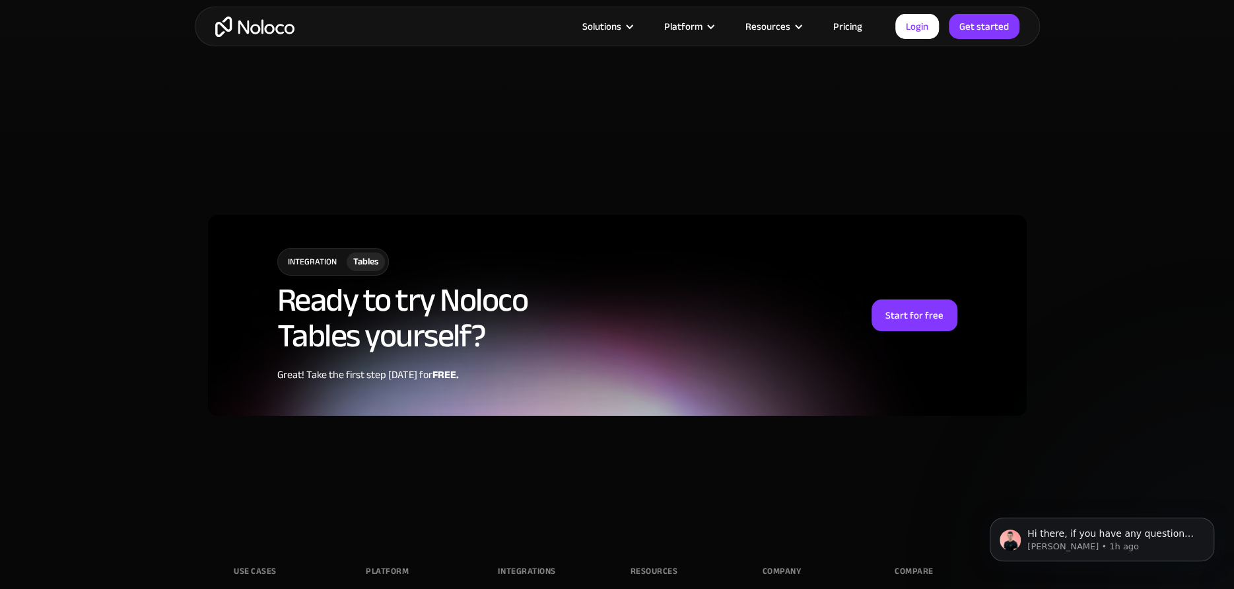
click at [858, 23] on link "Pricing" at bounding box center [848, 26] width 62 height 17
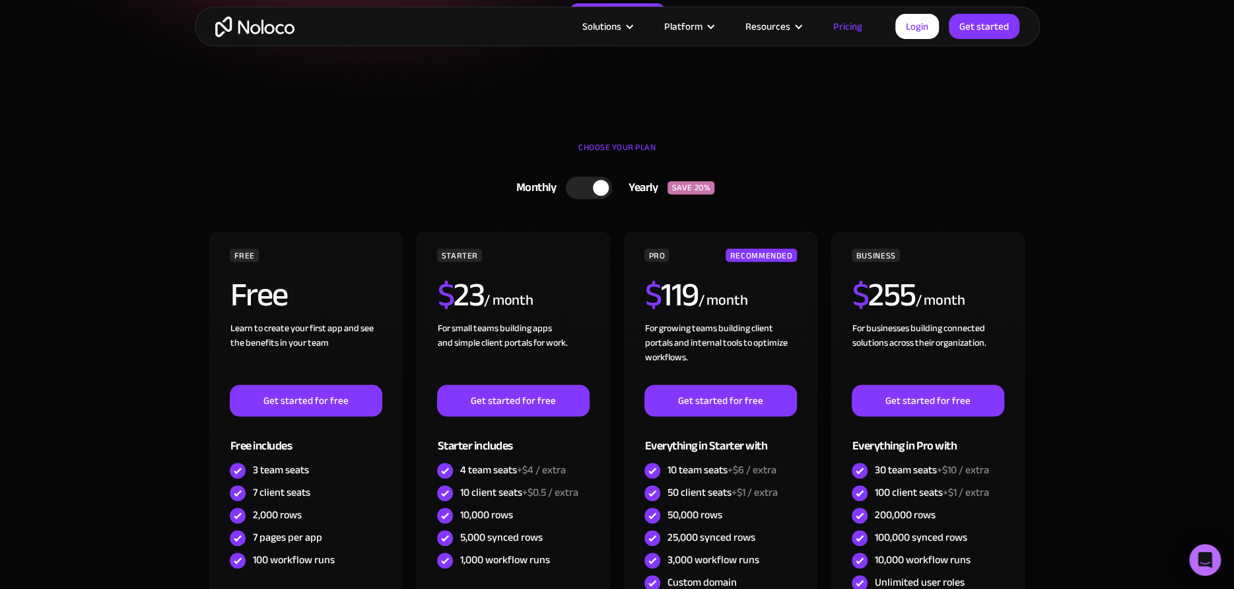
scroll to position [330, 0]
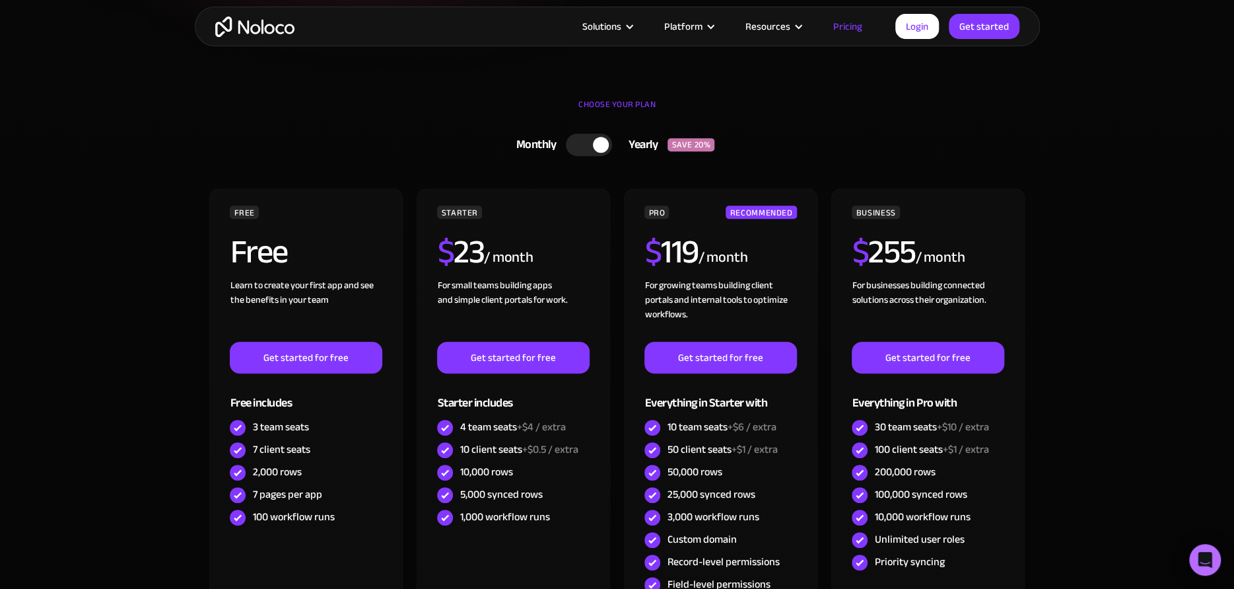
click at [585, 143] on div at bounding box center [589, 144] width 46 height 22
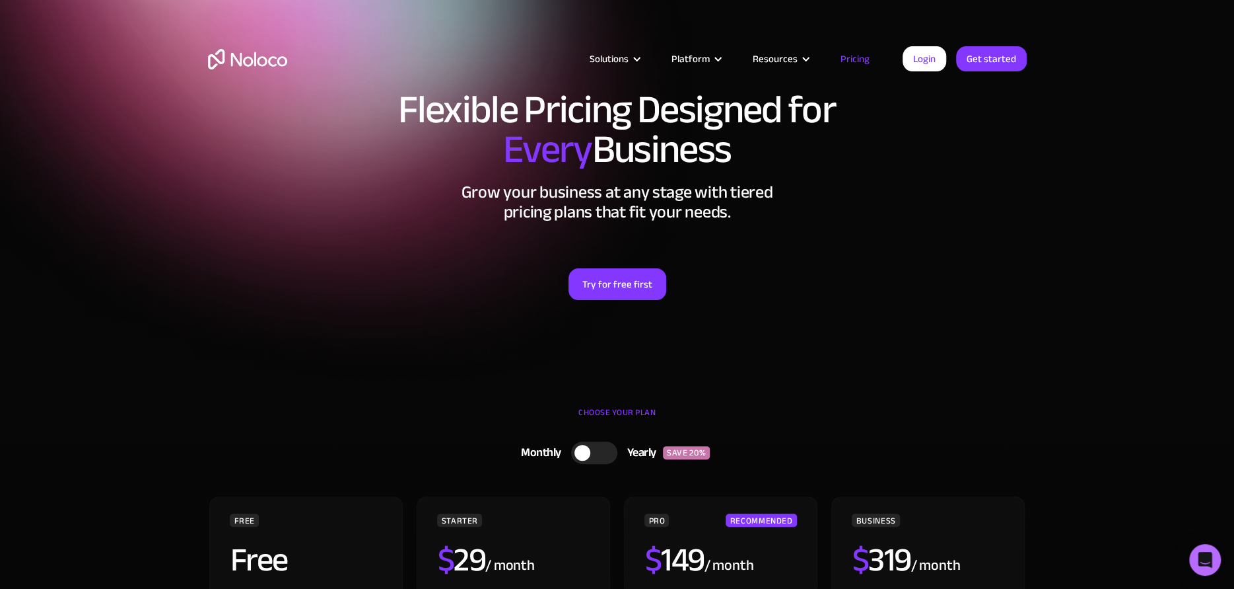
scroll to position [0, 0]
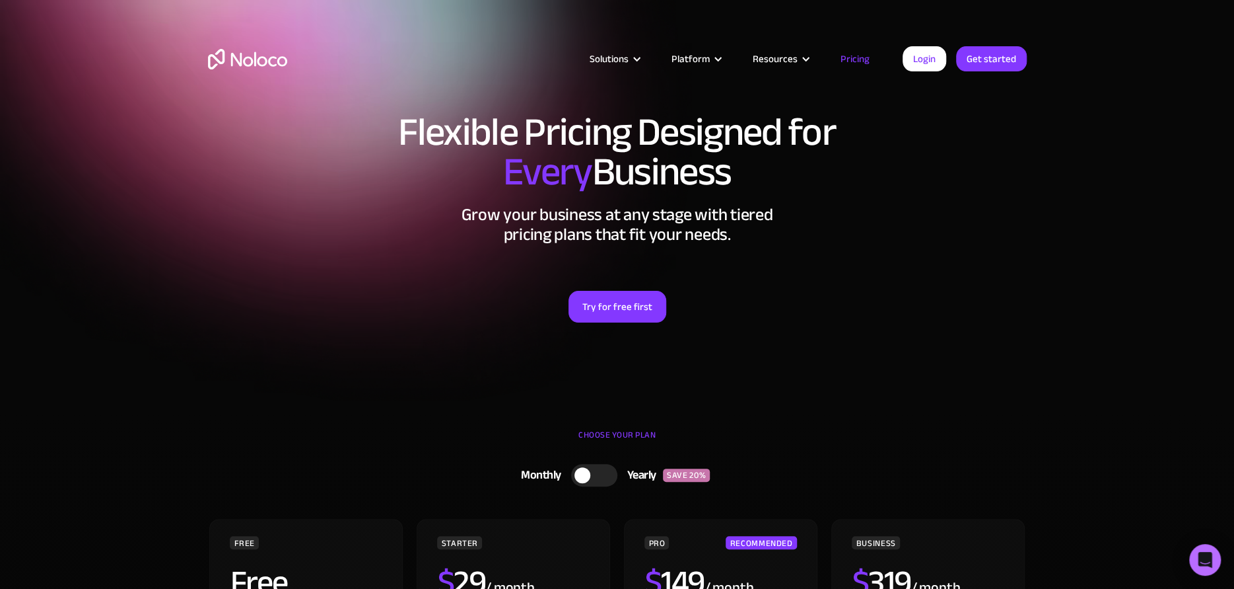
click at [857, 58] on link "Pricing" at bounding box center [855, 58] width 62 height 17
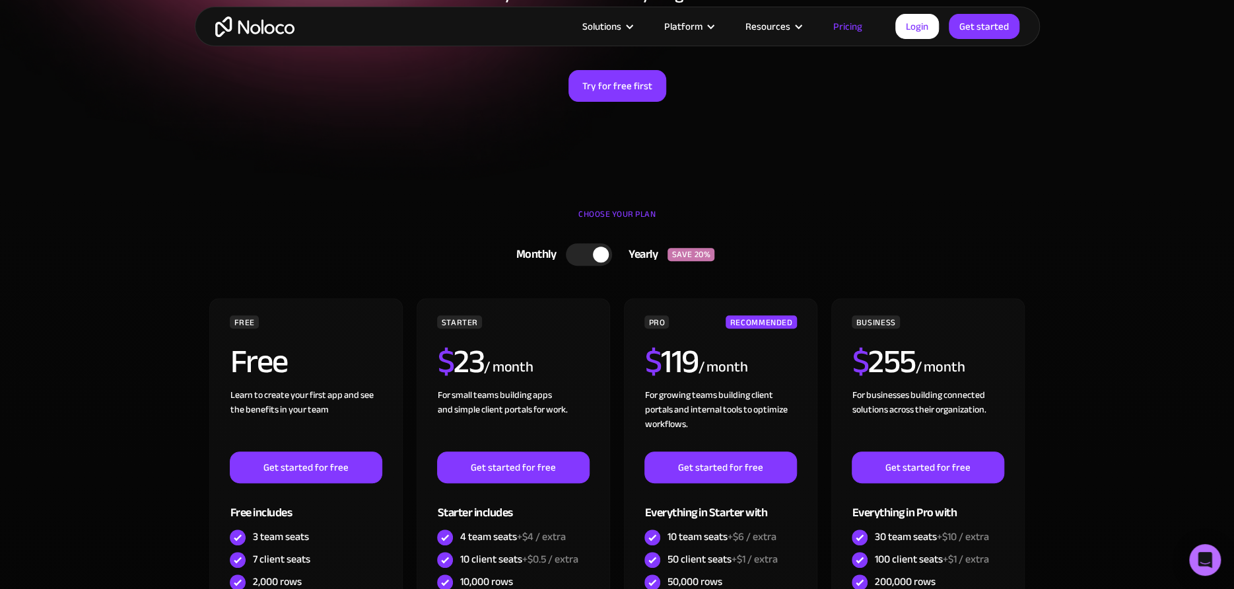
scroll to position [330, 0]
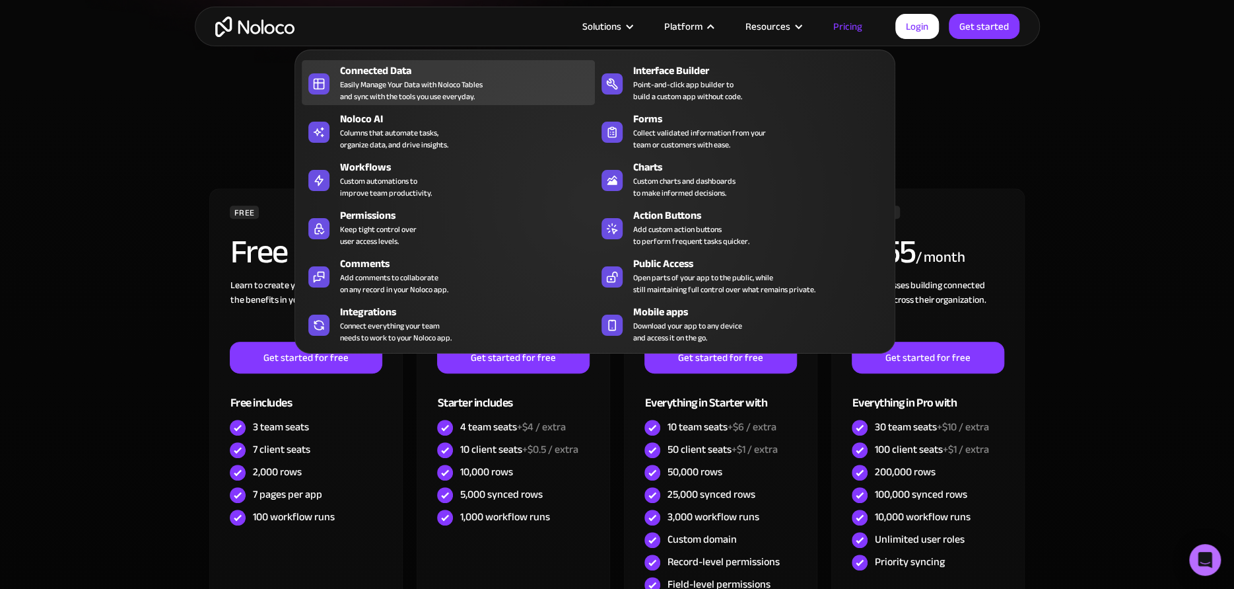
click at [378, 79] on div "Easily Manage Your Data with Noloco Tables and sync with the tools you use ever…" at bounding box center [411, 91] width 143 height 24
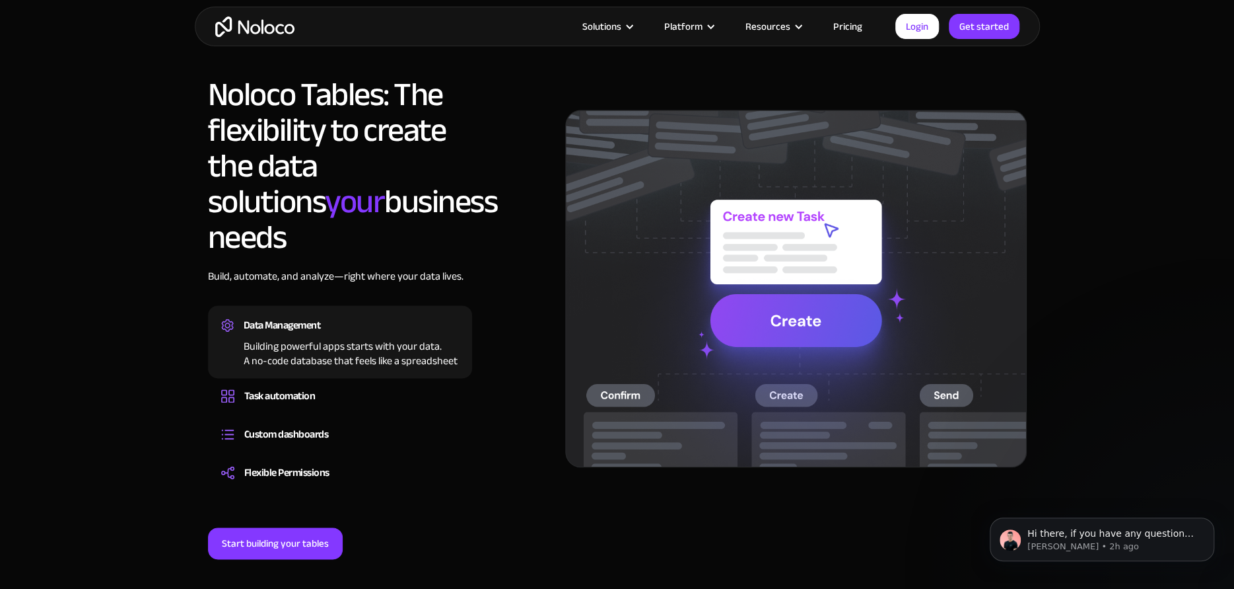
scroll to position [991, 0]
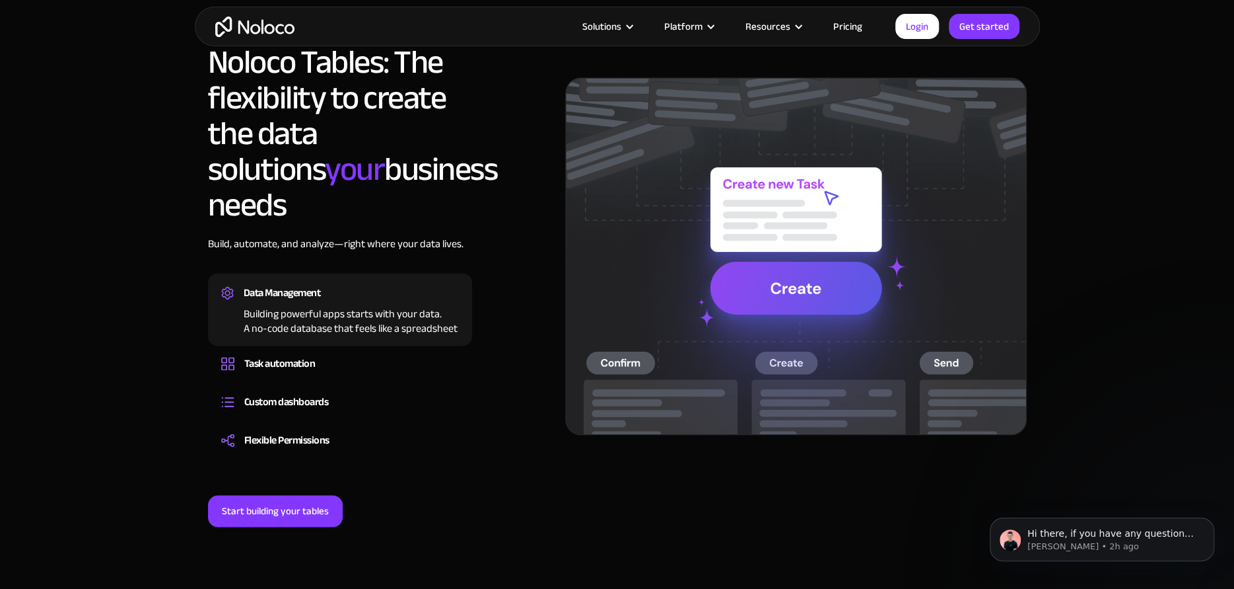
click at [342, 303] on div "Building powerful apps starts with your data. A no-code database that feels lik…" at bounding box center [340, 319] width 238 height 33
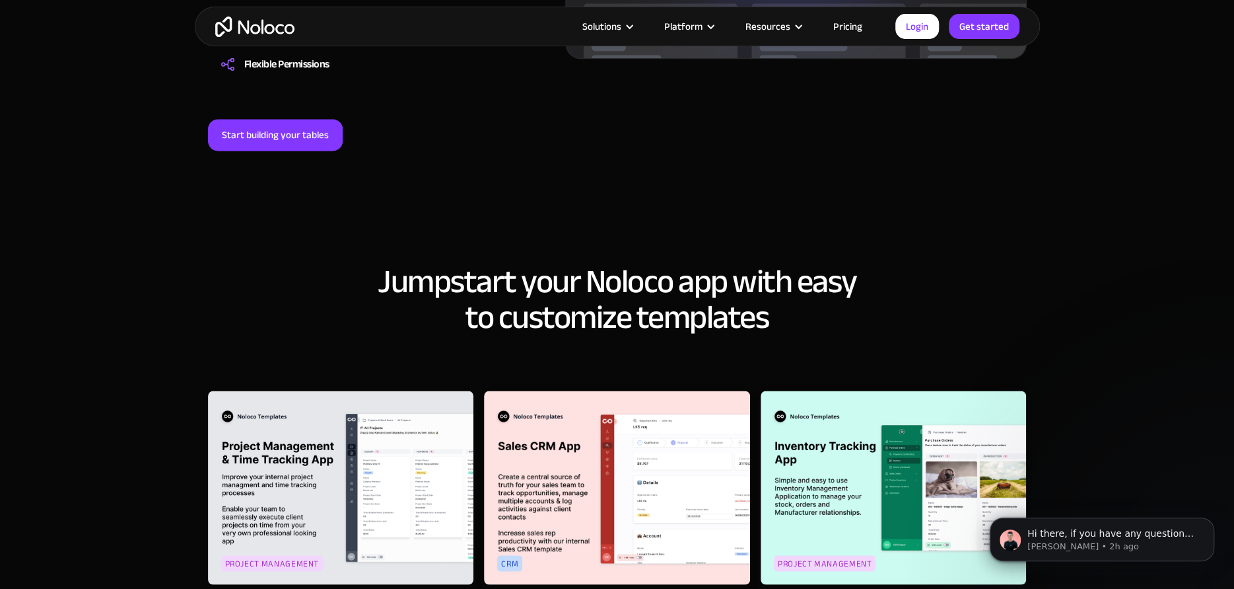
scroll to position [1431, 0]
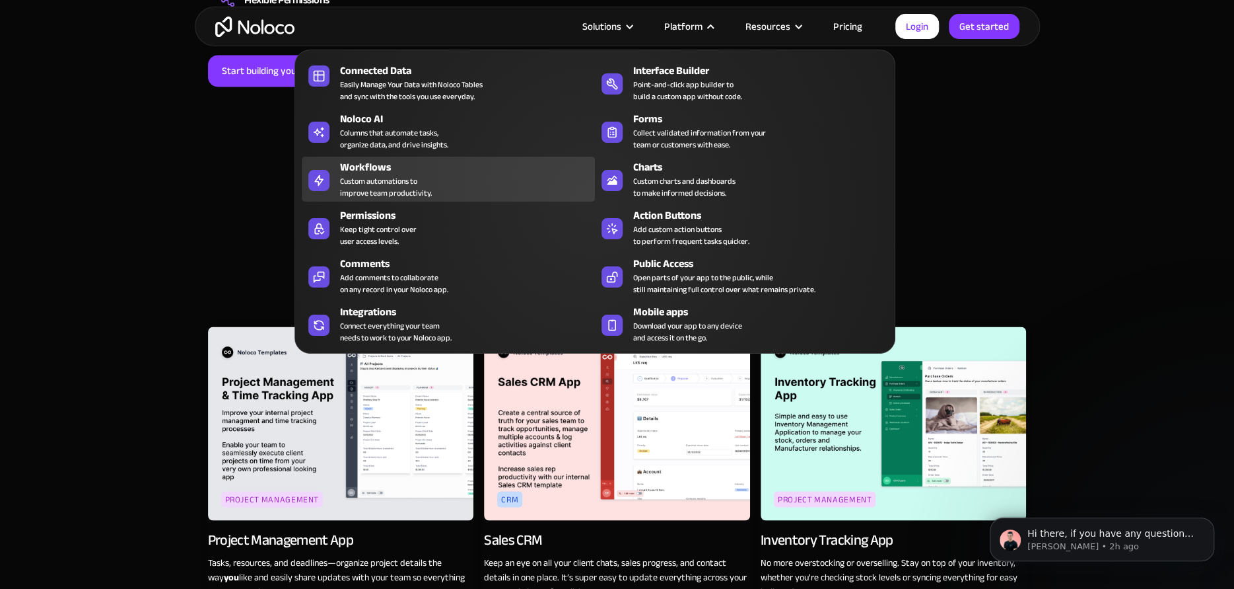
click at [343, 186] on div "Custom automations to improve team productivity." at bounding box center [386, 187] width 92 height 24
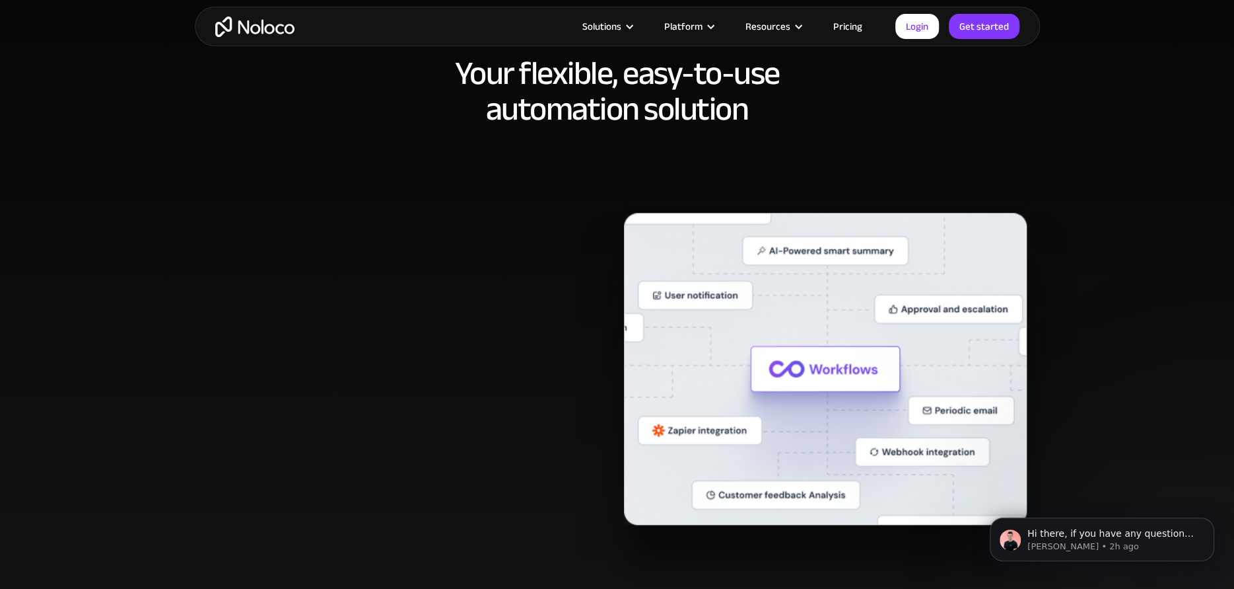
scroll to position [770, 0]
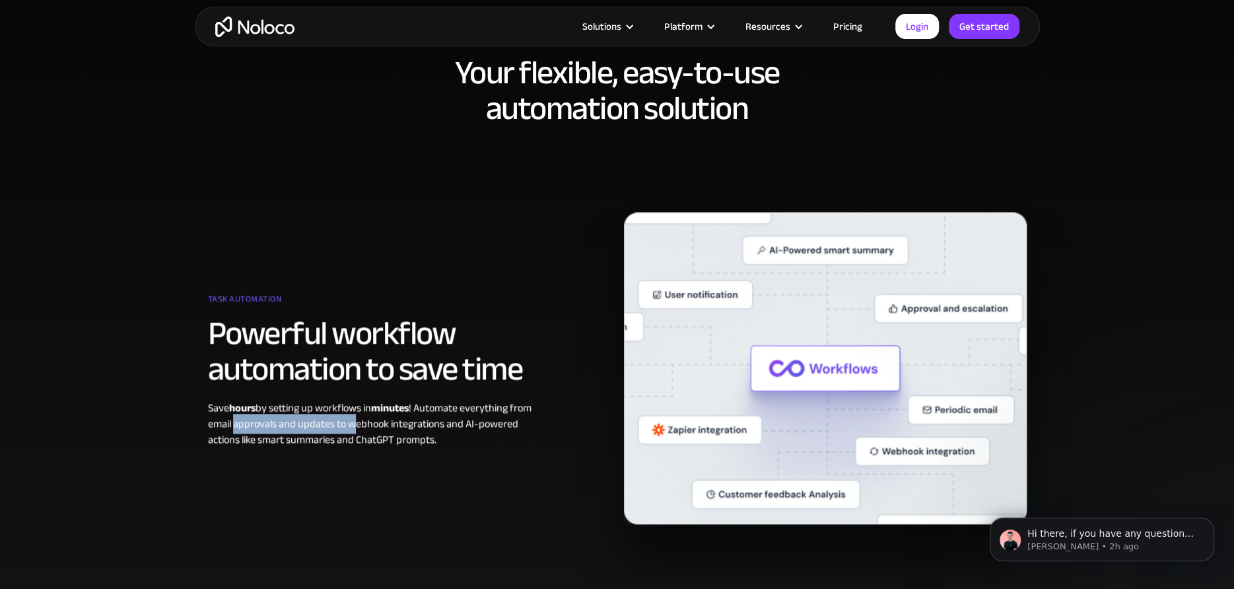
drag, startPoint x: 235, startPoint y: 423, endPoint x: 353, endPoint y: 423, distance: 118.2
click at [353, 423] on div "Save hours by setting up workflows in minutes ! Automate everything from email …" at bounding box center [375, 424] width 334 height 48
drag, startPoint x: 249, startPoint y: 441, endPoint x: 407, endPoint y: 440, distance: 157.9
click at [407, 440] on div "Save hours by setting up workflows in minutes ! Automate everything from email …" at bounding box center [375, 424] width 334 height 48
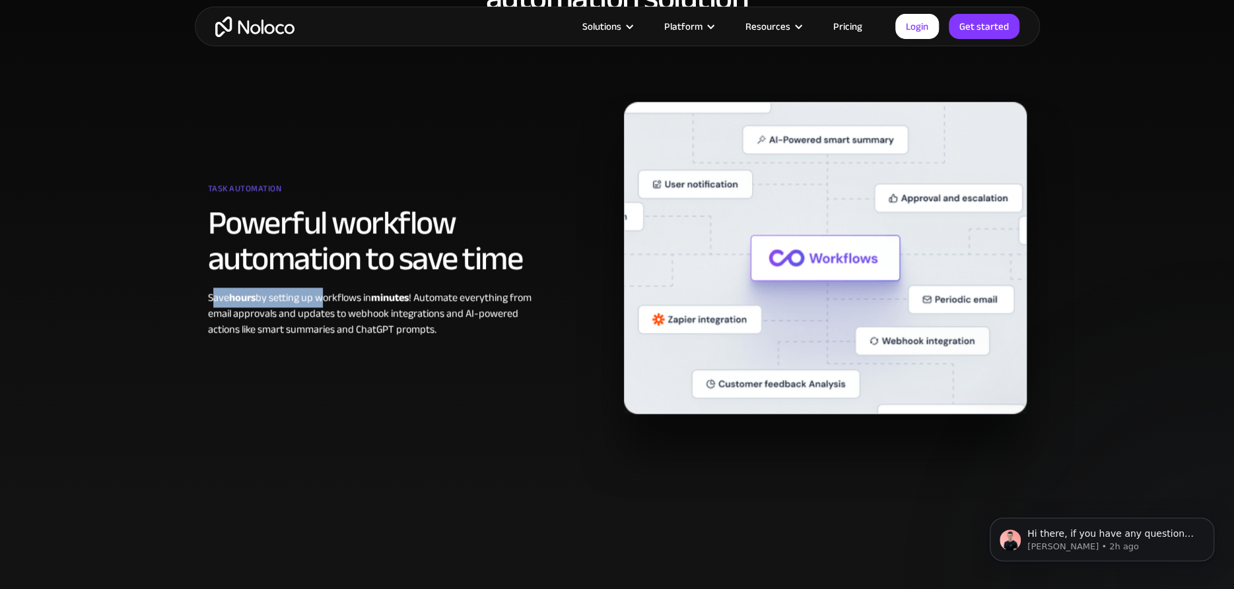
drag, startPoint x: 215, startPoint y: 295, endPoint x: 318, endPoint y: 299, distance: 103.1
click at [318, 299] on div "Save hours by setting up workflows in minutes ! Automate everything from email …" at bounding box center [375, 313] width 334 height 48
click at [257, 216] on h2 "Powerful workflow automation to save time" at bounding box center [375, 240] width 334 height 71
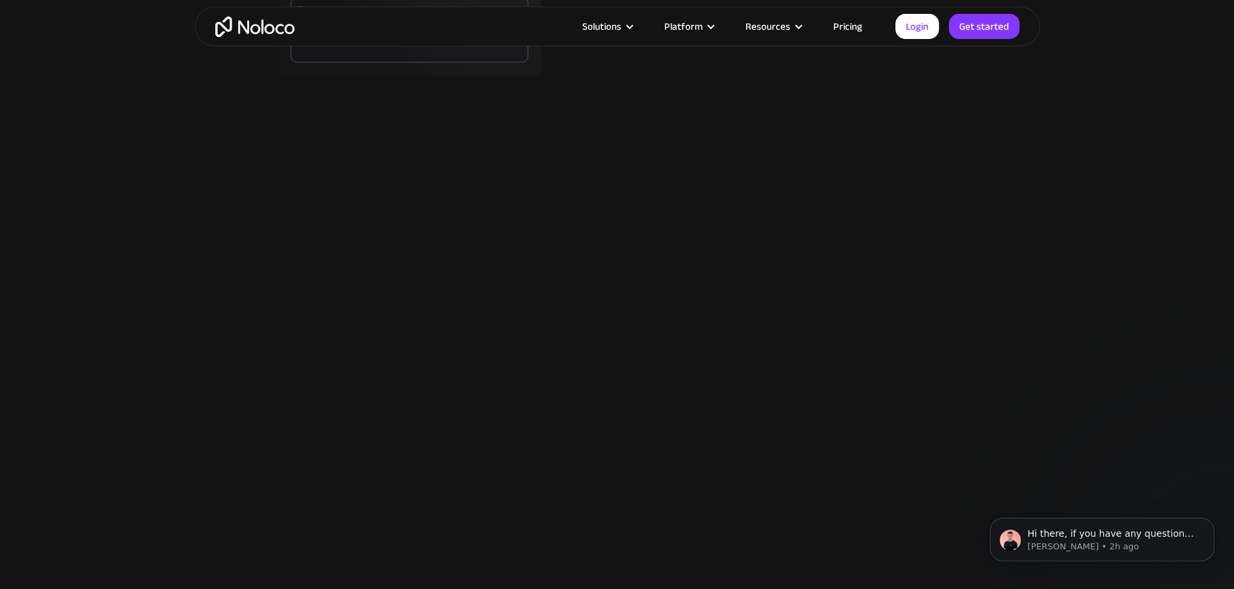
scroll to position [1761, 0]
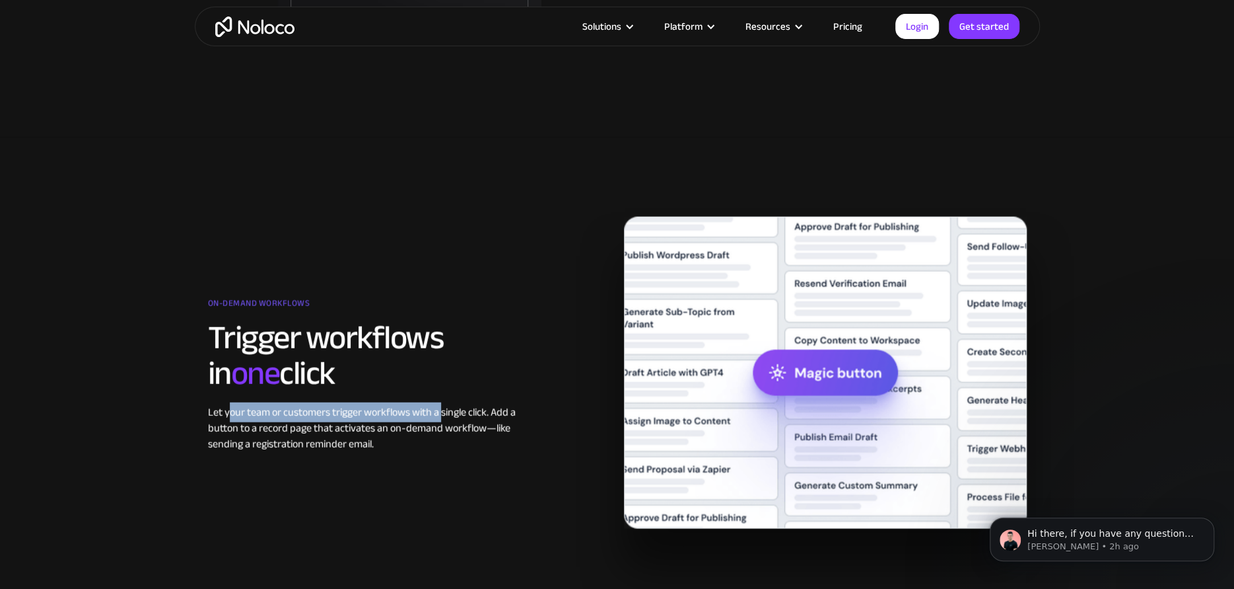
drag, startPoint x: 231, startPoint y: 413, endPoint x: 439, endPoint y: 420, distance: 208.2
click at [439, 420] on div "Let your team or customers trigger workflows with a single click. Add a button …" at bounding box center [375, 428] width 334 height 48
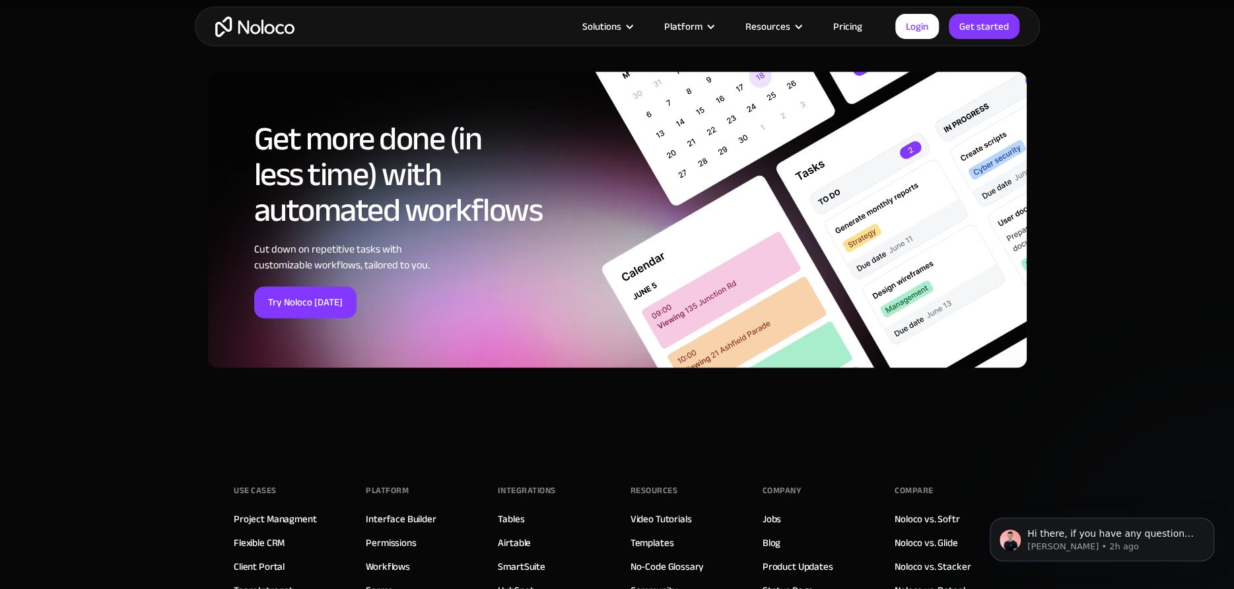
scroll to position [4733, 0]
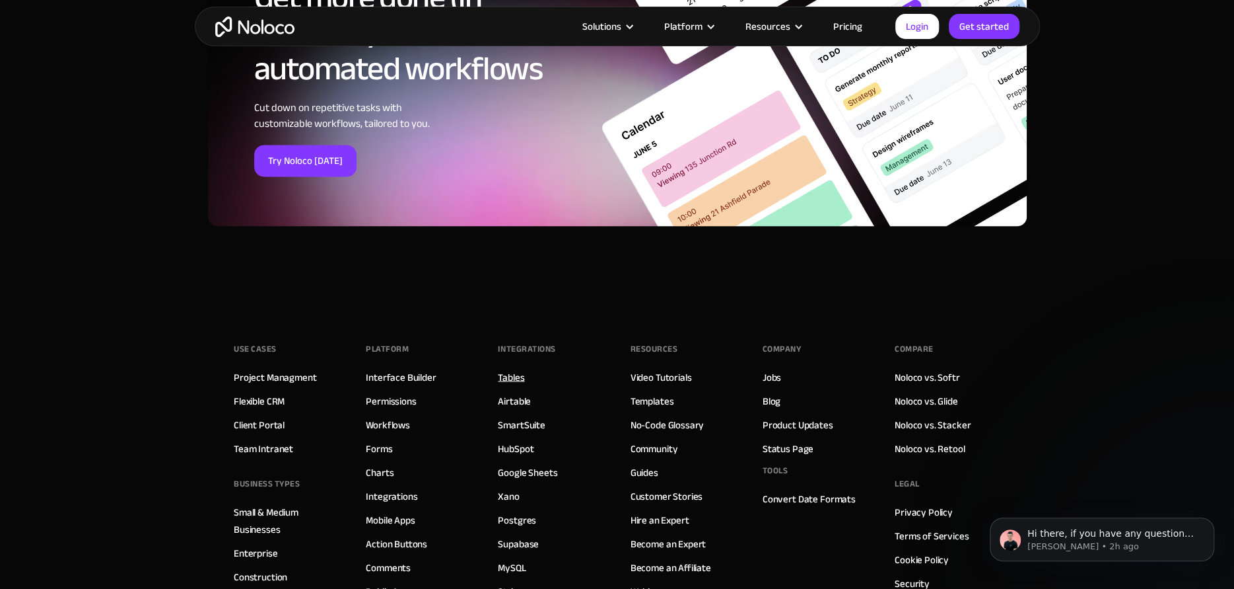
click at [510, 380] on link "Tables" at bounding box center [511, 376] width 26 height 17
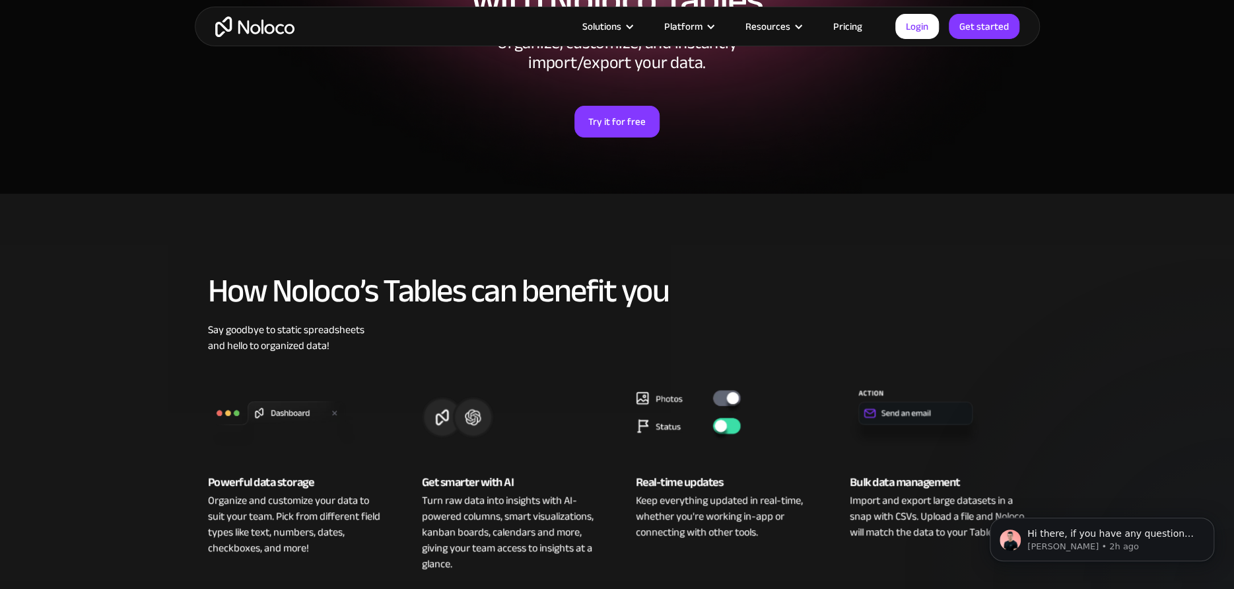
scroll to position [330, 0]
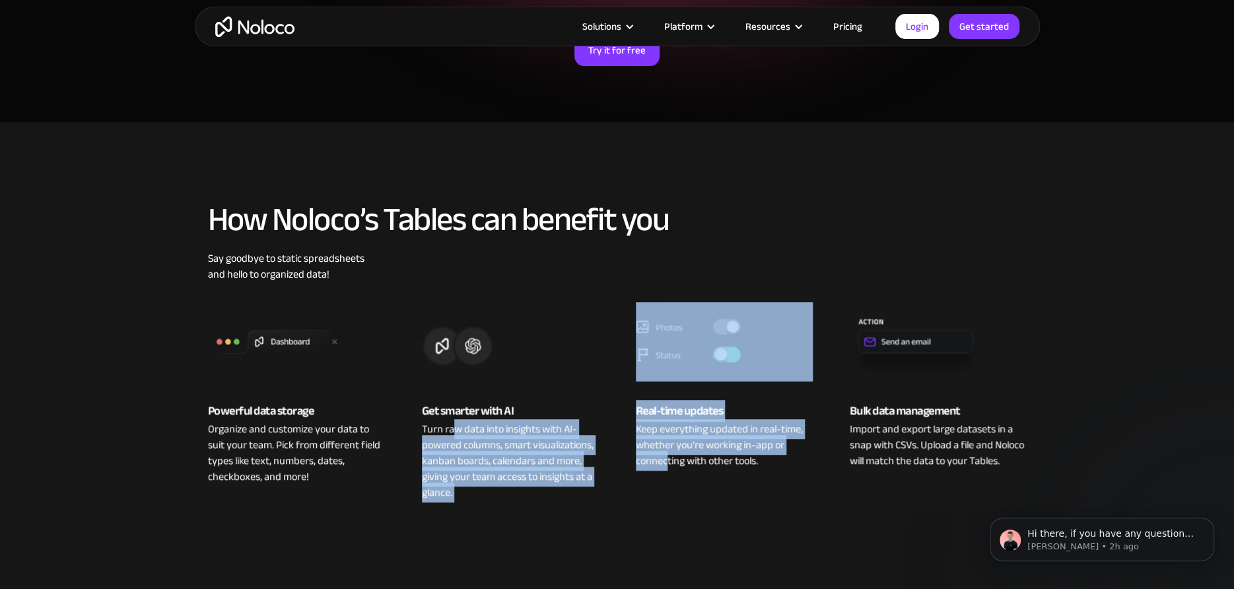
drag, startPoint x: 456, startPoint y: 427, endPoint x: 665, endPoint y: 493, distance: 219.1
click at [665, 493] on div "Powerful data storage Organize and customize your data to suit your team. Pick …" at bounding box center [617, 391] width 845 height 218
click at [696, 427] on div "Keep everything updated in real-time, whether you're working in-app or connecti…" at bounding box center [724, 445] width 177 height 48
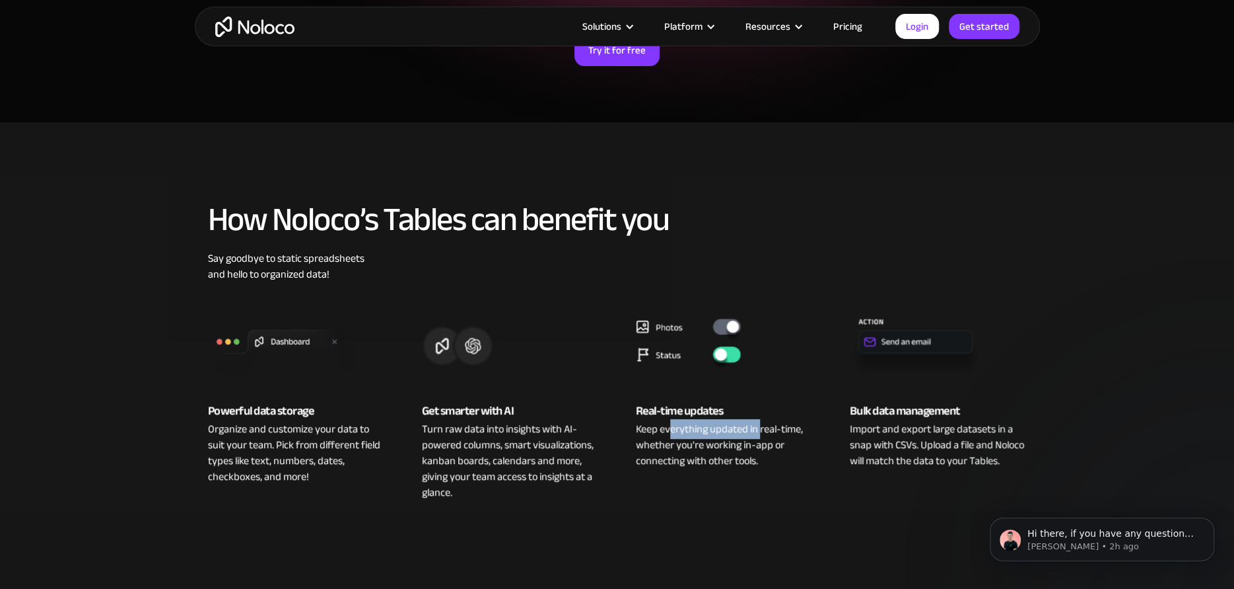
drag, startPoint x: 672, startPoint y: 431, endPoint x: 759, endPoint y: 432, distance: 87.2
click at [759, 432] on div "Keep everything updated in real-time, whether you're working in-app or connecti…" at bounding box center [724, 445] width 177 height 48
drag, startPoint x: 711, startPoint y: 449, endPoint x: 783, endPoint y: 450, distance: 72.7
click at [783, 450] on div "Keep everything updated in real-time, whether you're working in-app or connecti…" at bounding box center [724, 445] width 177 height 48
drag, startPoint x: 655, startPoint y: 458, endPoint x: 717, endPoint y: 462, distance: 62.2
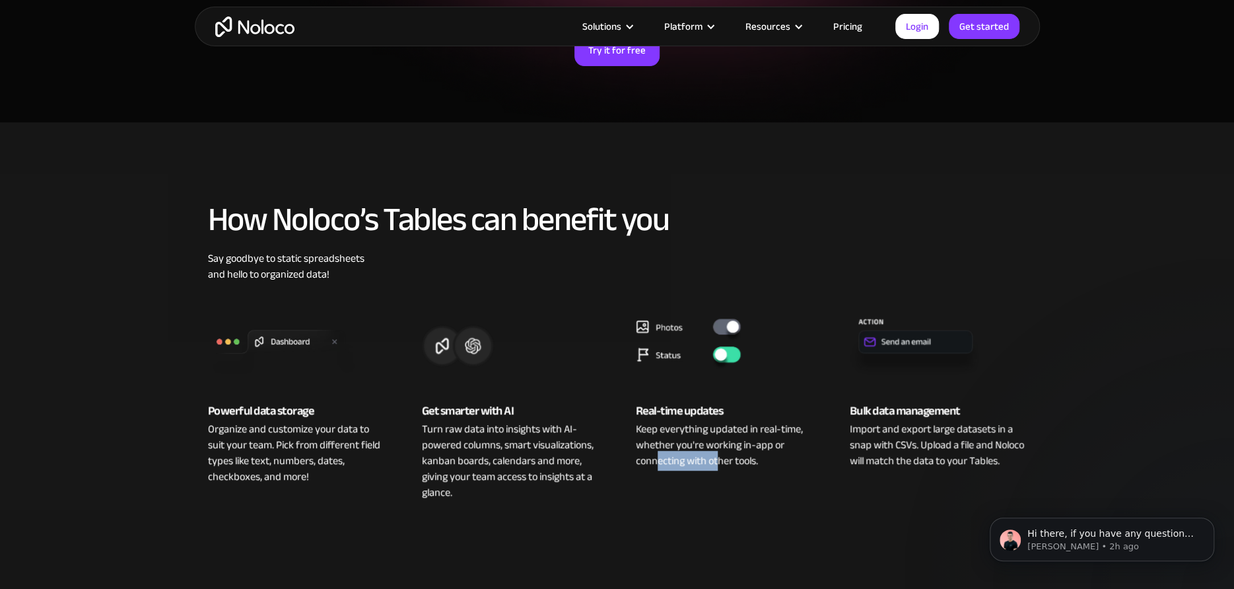
click at [717, 462] on div "Keep everything updated in real-time, whether you're working in-app or connecti…" at bounding box center [724, 445] width 177 height 48
drag, startPoint x: 870, startPoint y: 427, endPoint x: 991, endPoint y: 428, distance: 121.5
click at [991, 428] on div "Import and export large datasets in a snap with CSVs. Upload a file and Noloco …" at bounding box center [938, 445] width 177 height 48
drag, startPoint x: 913, startPoint y: 441, endPoint x: 966, endPoint y: 443, distance: 53.5
click at [966, 443] on div "Import and export large datasets in a snap with CSVs. Upload a file and Noloco …" at bounding box center [938, 445] width 177 height 48
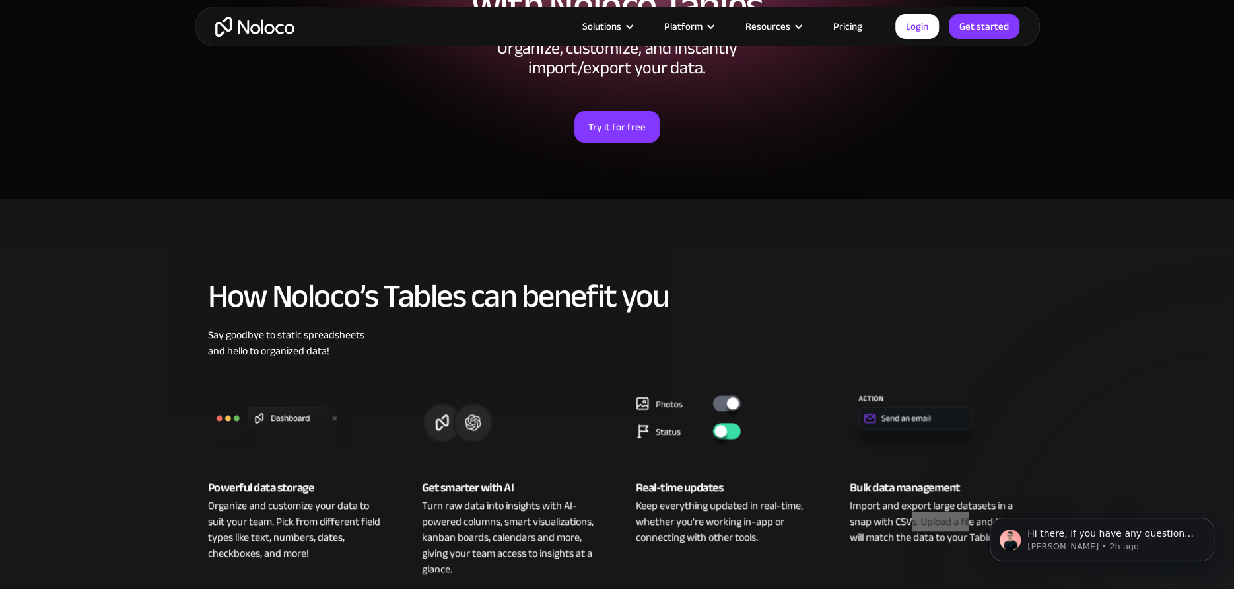
scroll to position [0, 0]
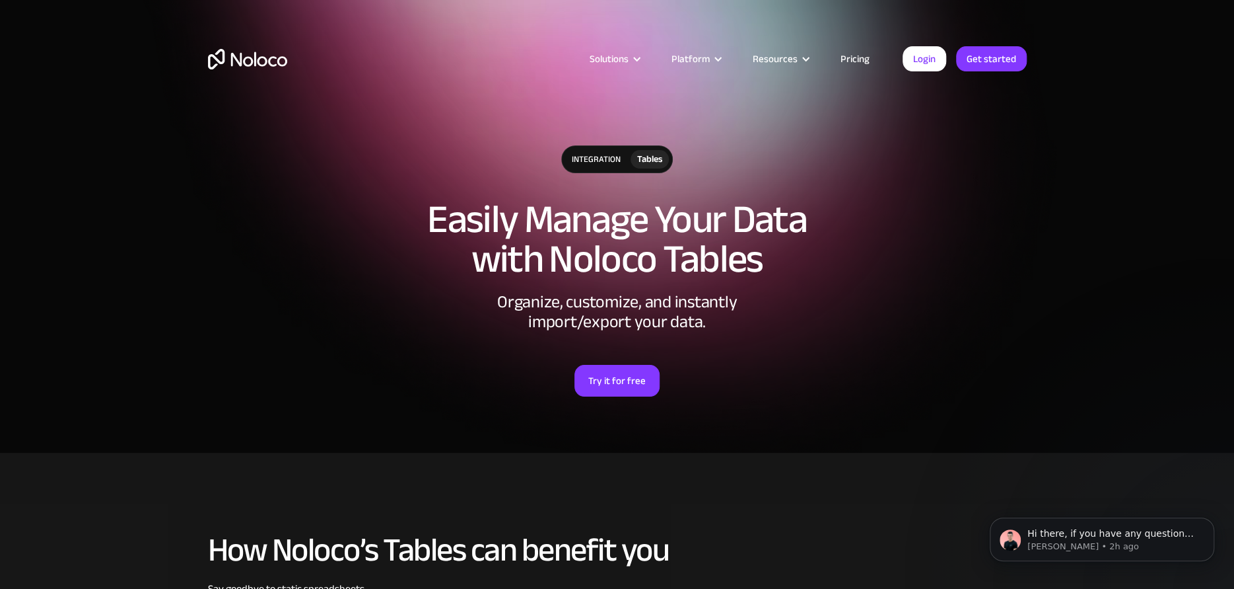
click at [869, 55] on link "Pricing" at bounding box center [855, 58] width 62 height 17
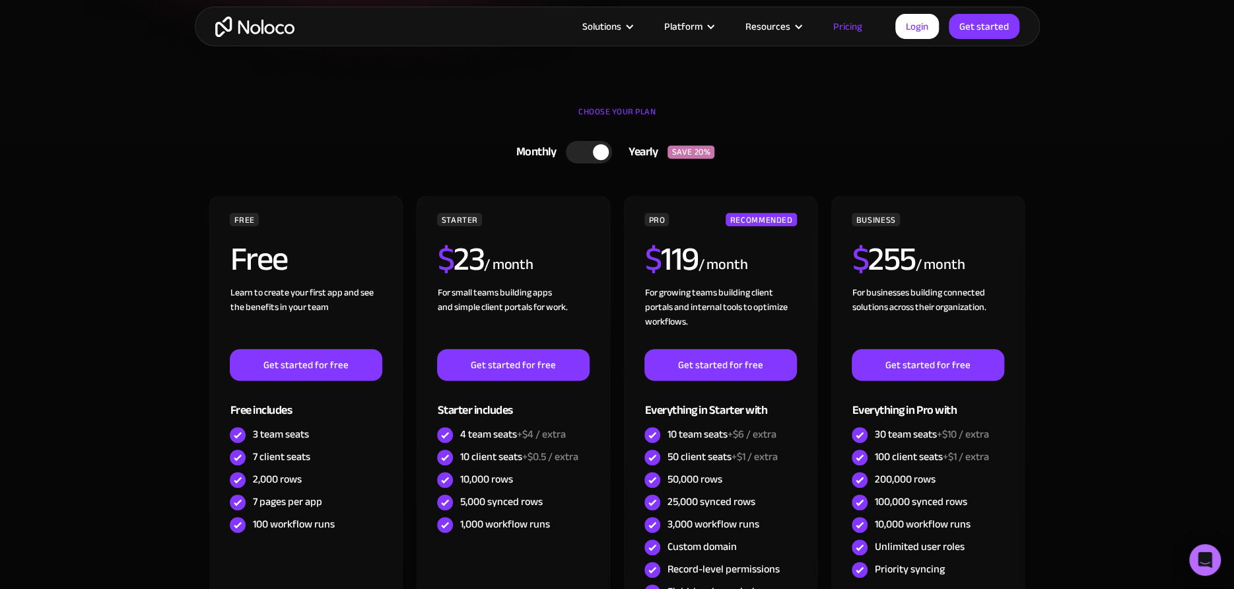
scroll to position [330, 0]
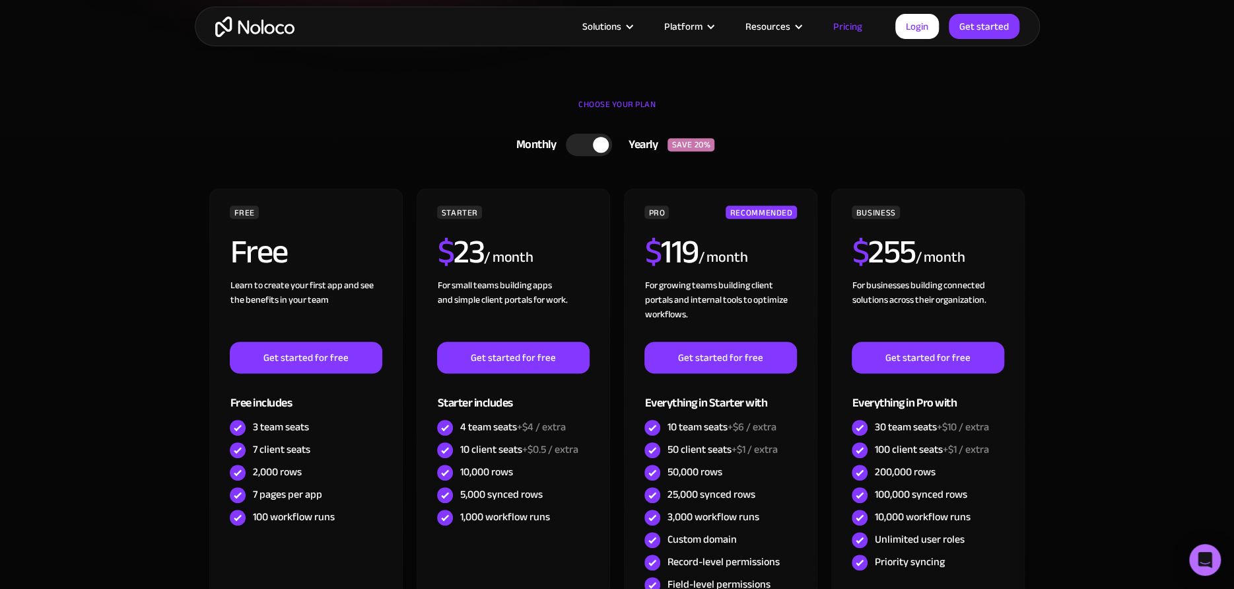
click at [574, 148] on div at bounding box center [589, 144] width 46 height 22
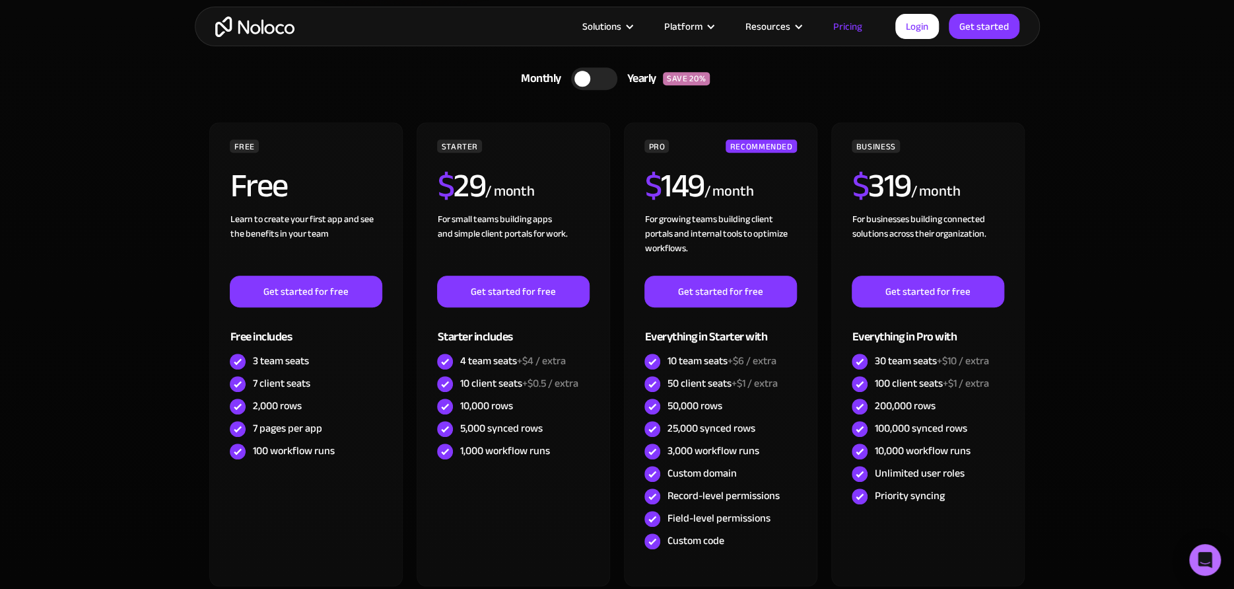
scroll to position [440, 0]
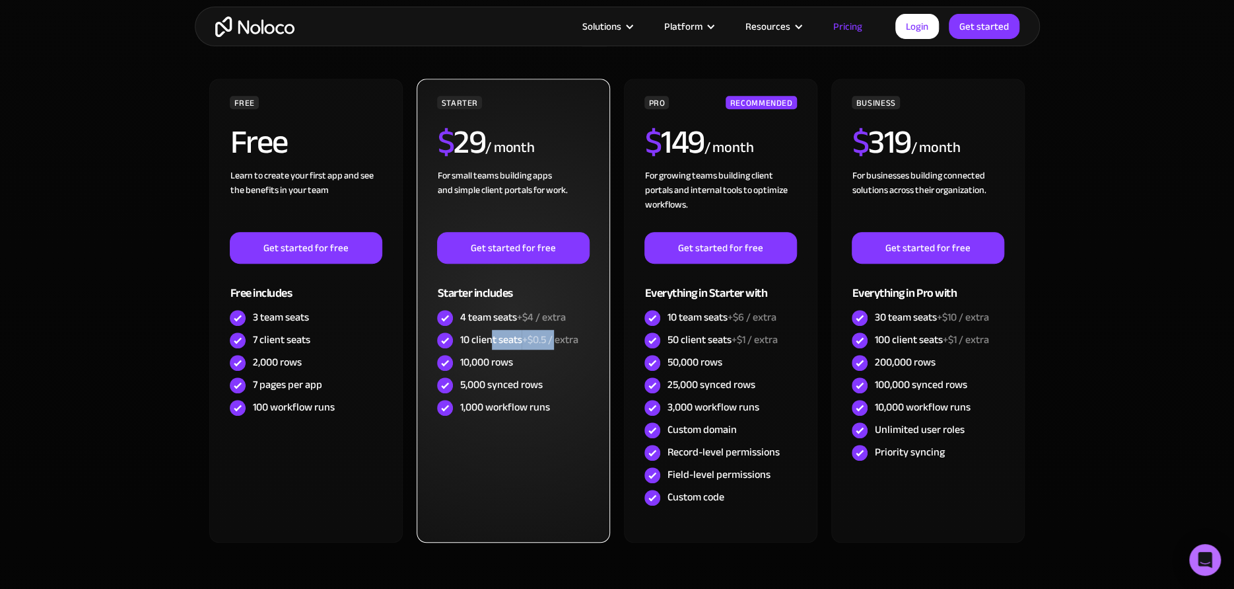
drag, startPoint x: 491, startPoint y: 333, endPoint x: 557, endPoint y: 336, distance: 66.1
click at [557, 336] on div "10 client seats +$0.5 / extra" at bounding box center [519, 339] width 118 height 15
drag, startPoint x: 482, startPoint y: 357, endPoint x: 497, endPoint y: 359, distance: 15.3
click at [497, 359] on div "10,000 rows" at bounding box center [486, 362] width 53 height 15
